Goal: Check status: Check status

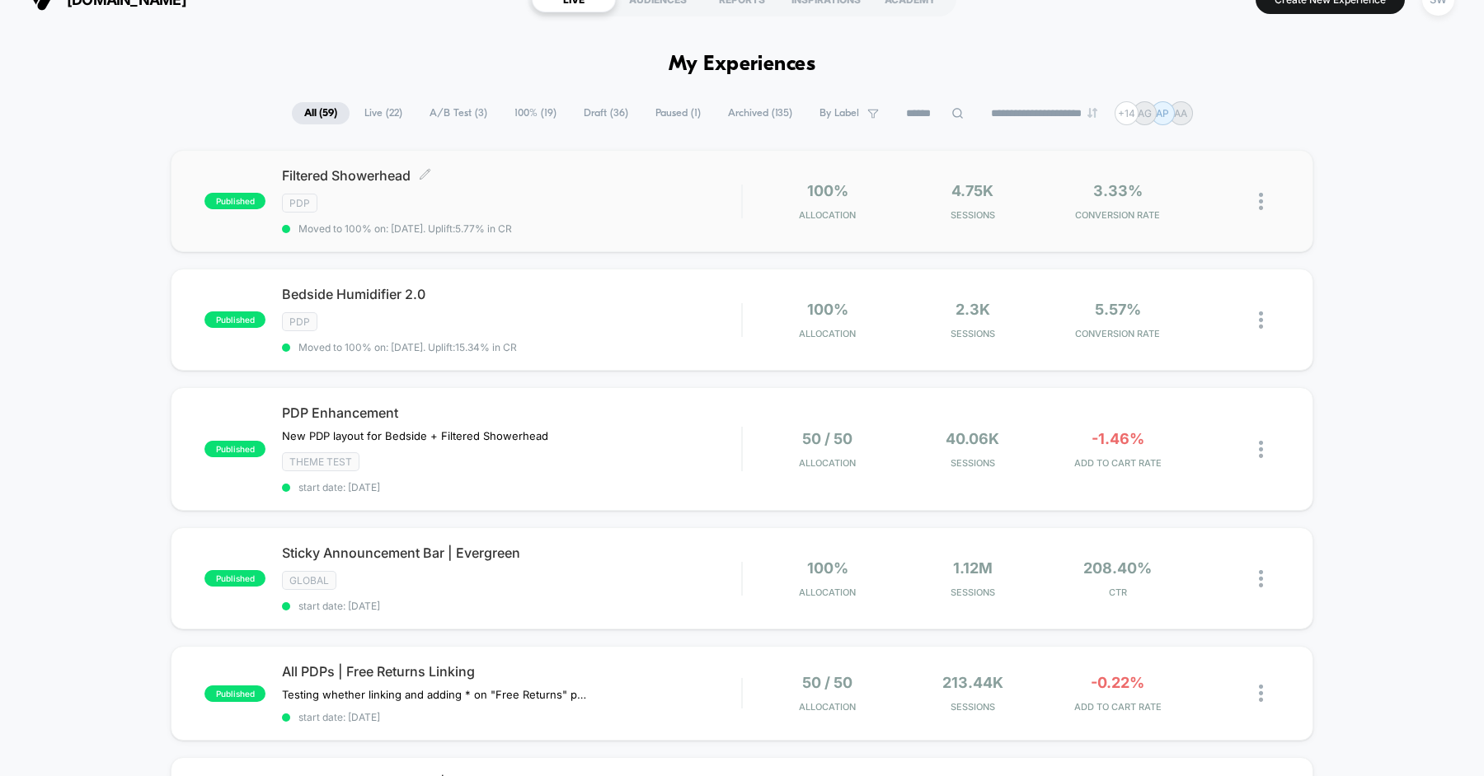
scroll to position [34, 0]
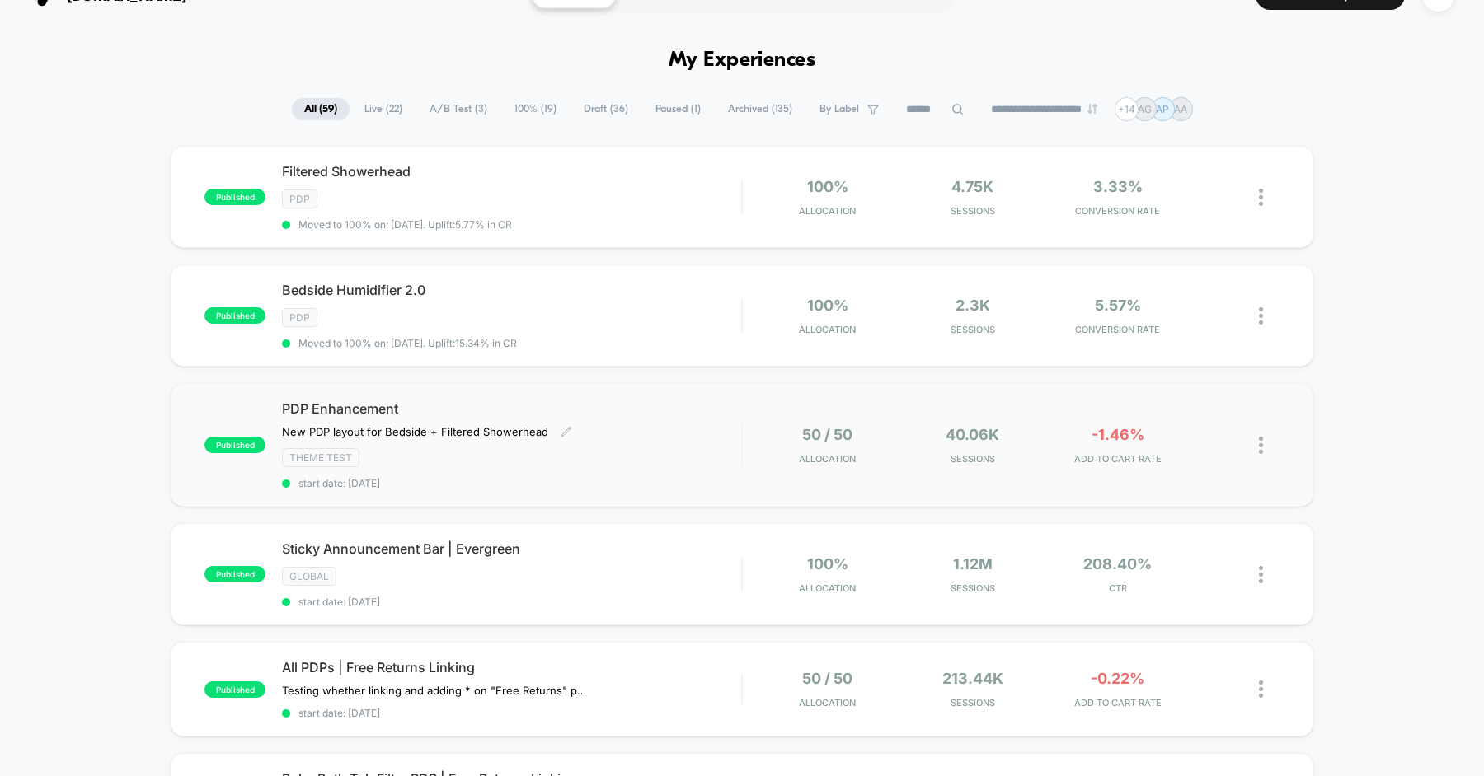
click at [617, 431] on div "PDP Enhancement New PDP layout for Bedside + ﻿Filtered Showerhead Click to edit…" at bounding box center [511, 445] width 459 height 89
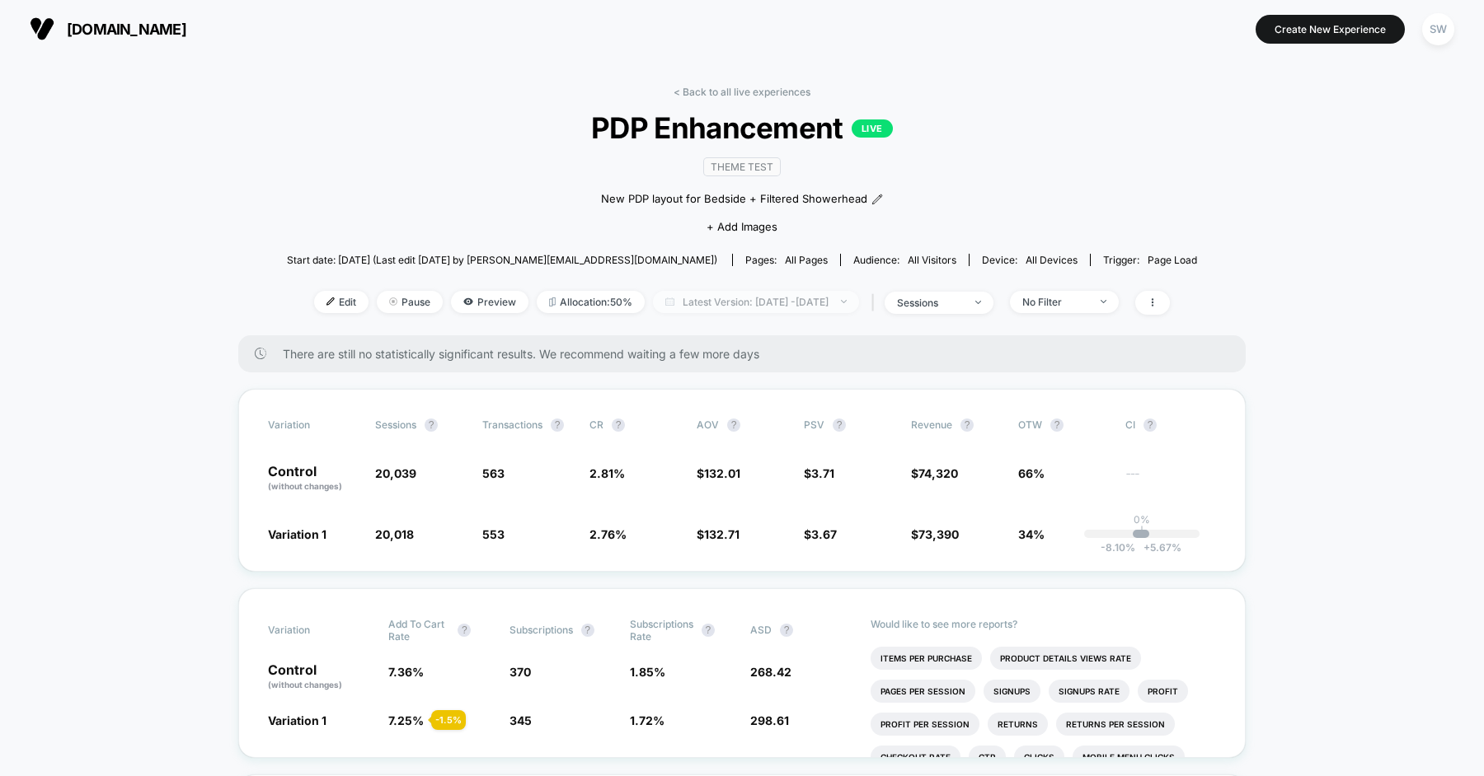
click at [723, 299] on span "Latest Version: [DATE] - [DATE]" at bounding box center [756, 302] width 206 height 22
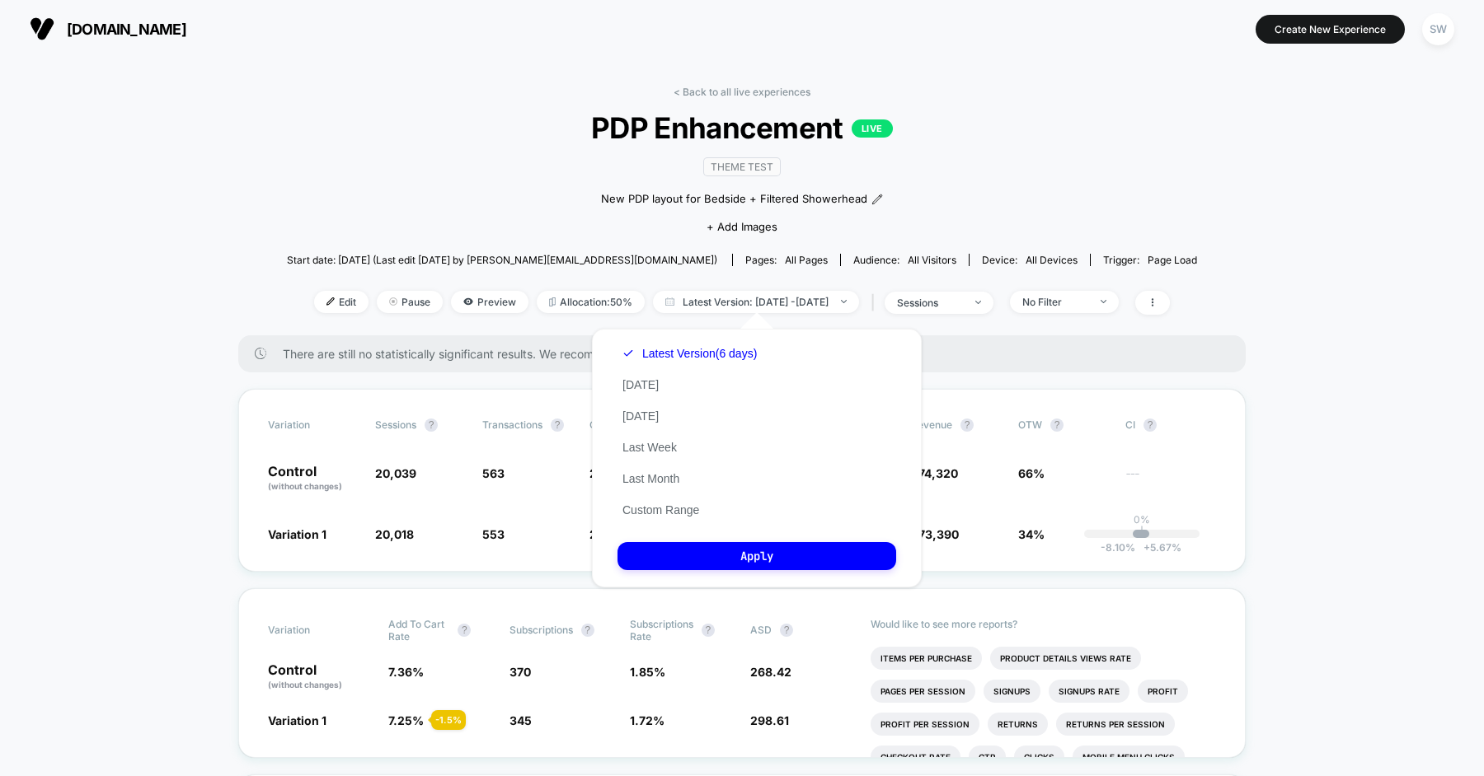
click at [335, 213] on div "< Back to all live experiences PDP Enhancement LIVE Theme Test New PDP layout f…" at bounding box center [742, 211] width 910 height 250
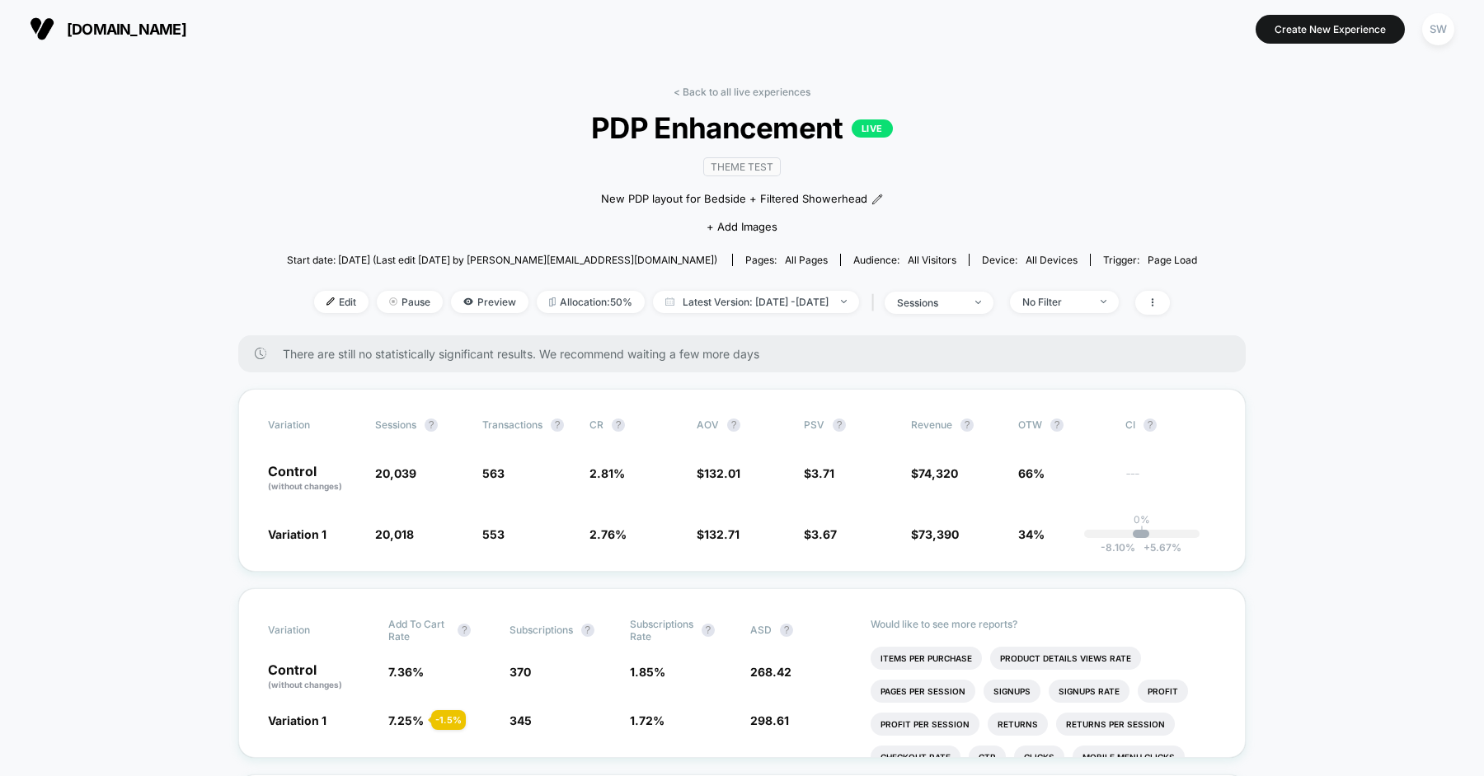
click at [405, 148] on div "< Back to all live experiences PDP Enhancement LIVE Theme Test New PDP layout f…" at bounding box center [742, 211] width 910 height 250
